Goal: Task Accomplishment & Management: Use online tool/utility

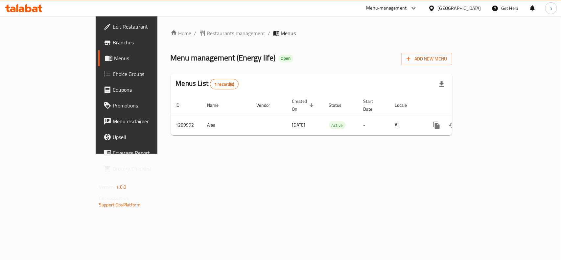
click at [418, 6] on icon at bounding box center [414, 8] width 8 height 8
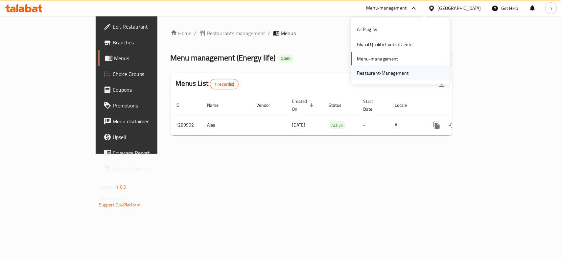
click at [370, 75] on div "Restaurant-Management" at bounding box center [383, 72] width 52 height 7
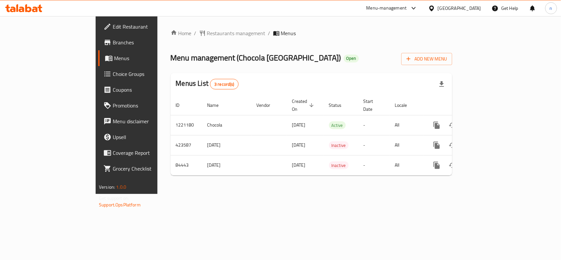
click at [418, 9] on icon at bounding box center [414, 8] width 8 height 8
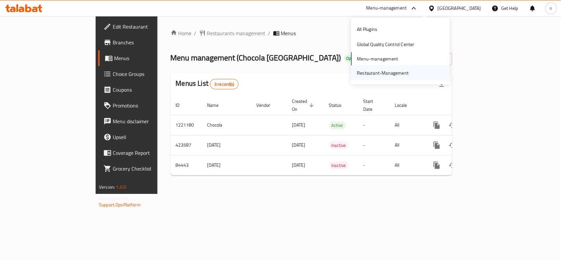
click at [382, 71] on div "Restaurant-Management" at bounding box center [383, 72] width 52 height 7
